Goal: Task Accomplishment & Management: Use online tool/utility

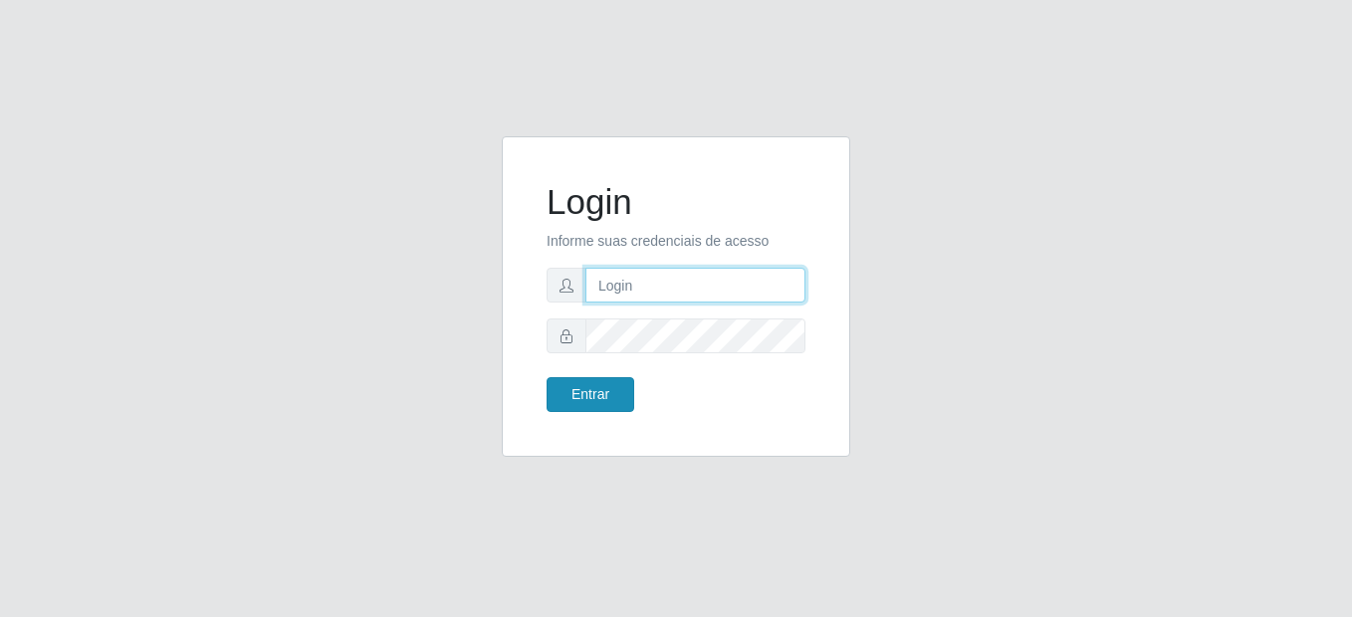
type input "mariabemais@B8"
click at [587, 384] on button "Entrar" at bounding box center [590, 394] width 88 height 35
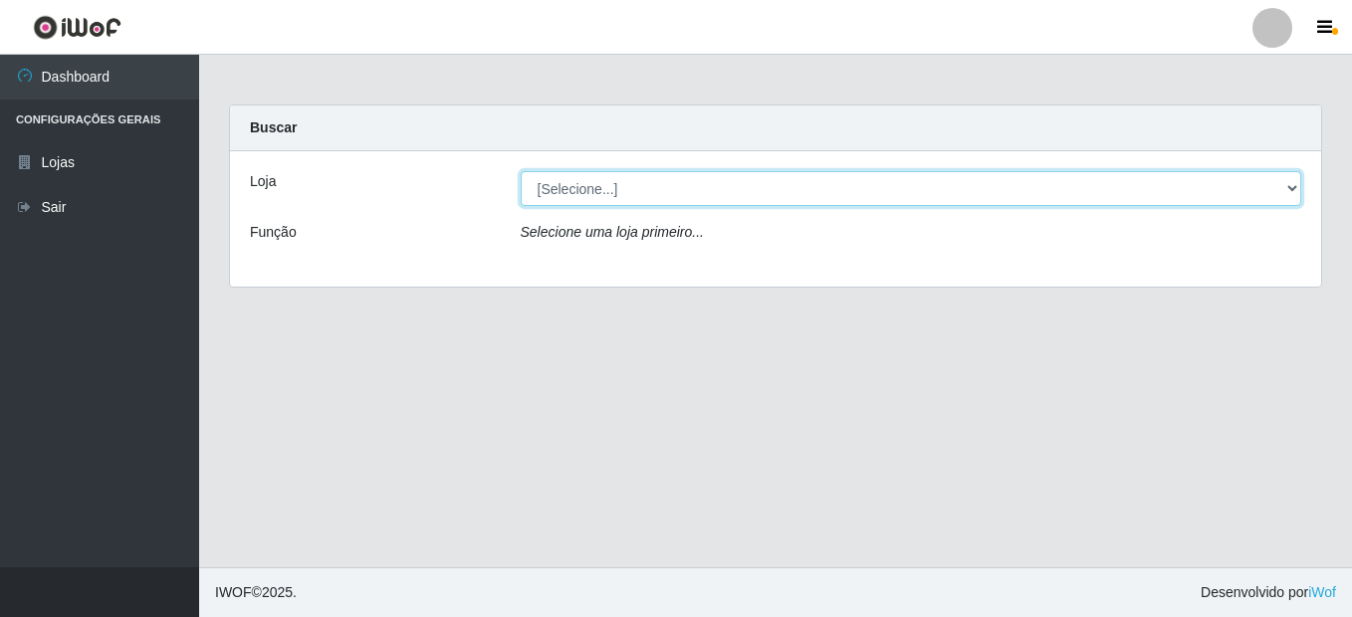
click at [724, 190] on select "[Selecione...] Bemais Supermercados - B8 [PERSON_NAME]" at bounding box center [911, 188] width 781 height 35
select select "413"
click at [521, 171] on select "[Selecione...] Bemais Supermercados - B8 [PERSON_NAME]" at bounding box center [911, 188] width 781 height 35
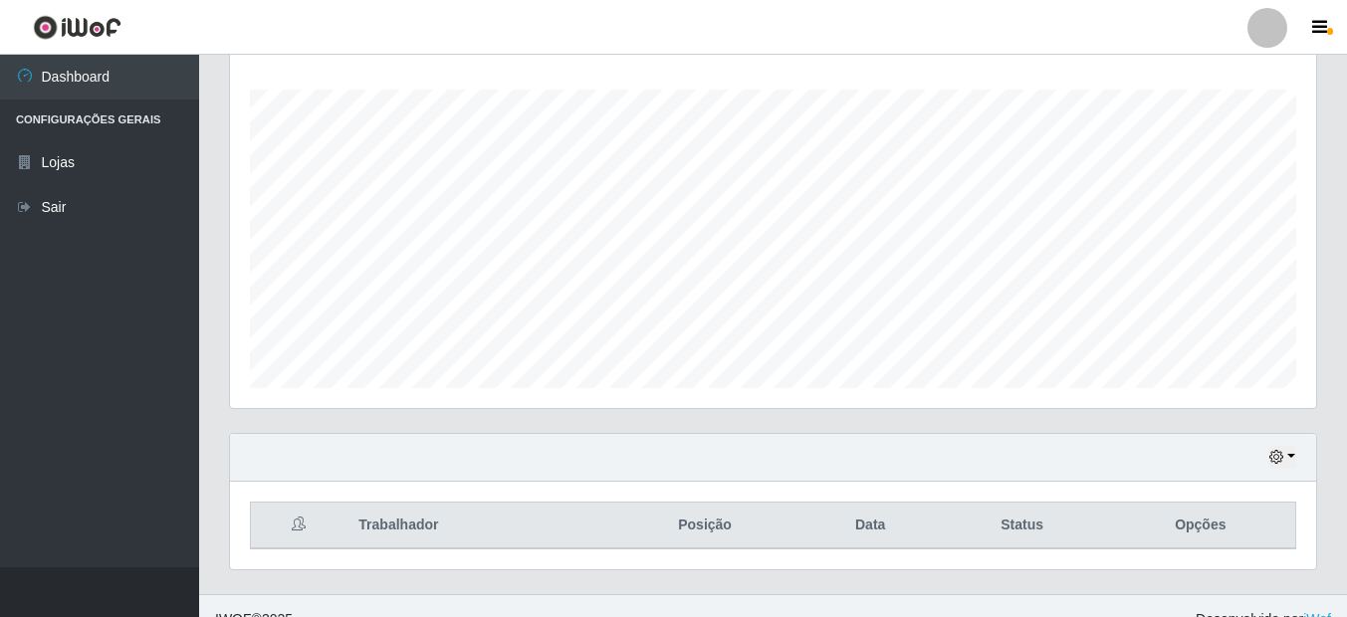
scroll to position [350, 0]
